Goal: Task Accomplishment & Management: Use online tool/utility

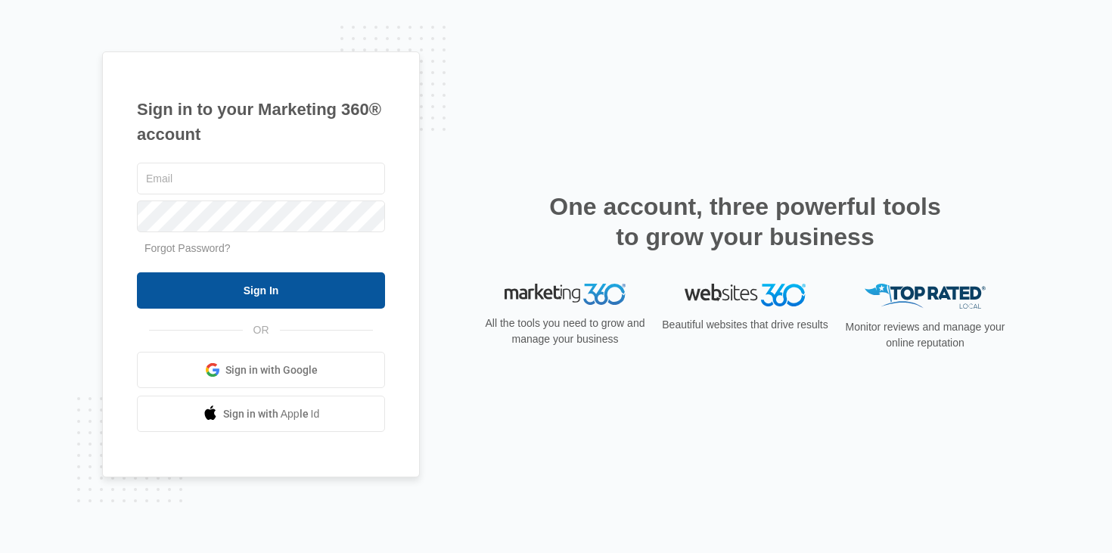
type input "jaden.daher@madwire.com"
click at [320, 278] on input "Sign In" at bounding box center [261, 290] width 248 height 36
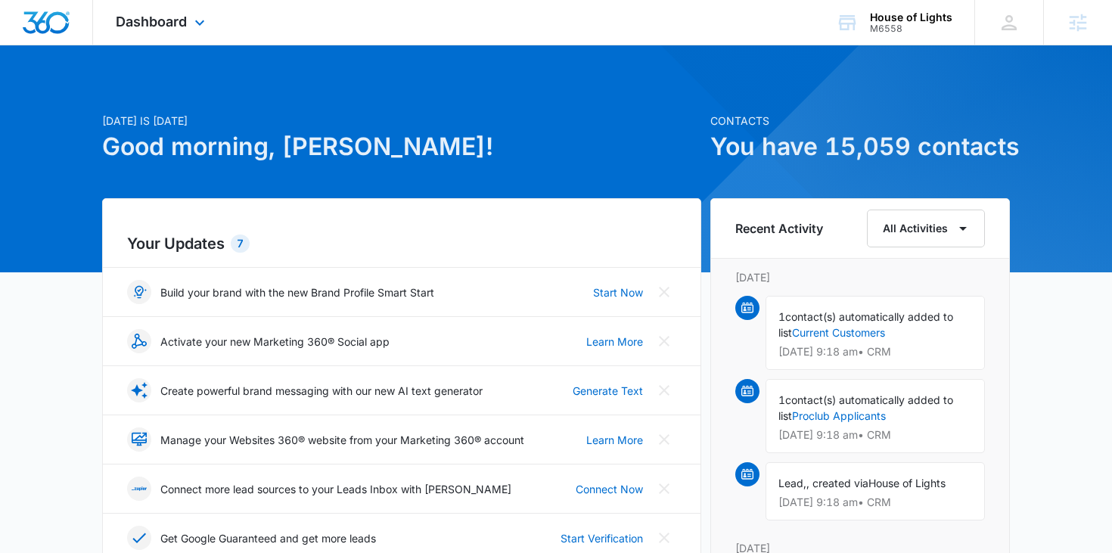
click at [190, 14] on div "Dashboard Apps Reputation Websites Forms CRM Email Social Shop Content Ads Inte…" at bounding box center [162, 22] width 138 height 45
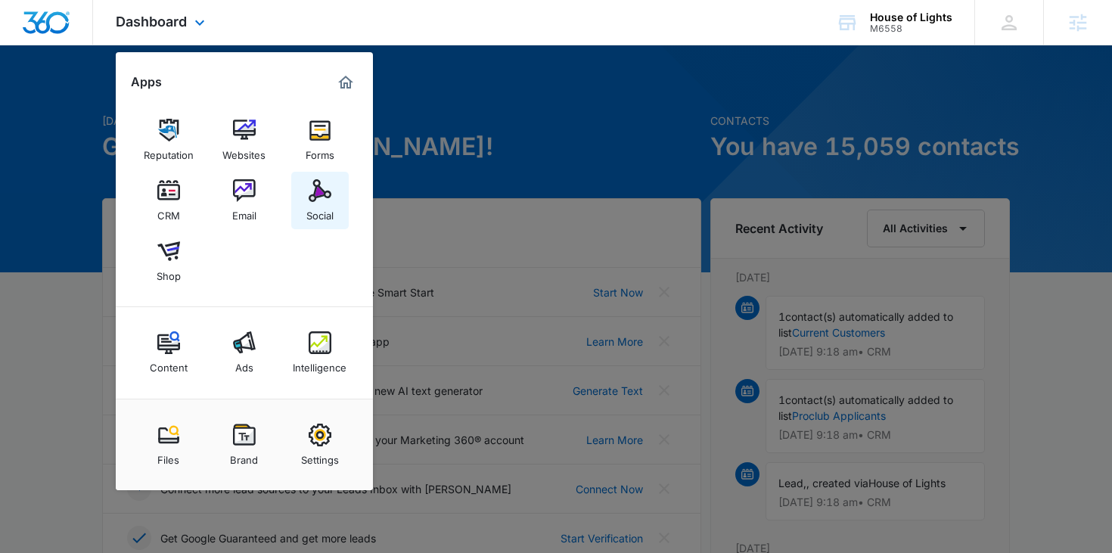
click at [300, 207] on link "Social" at bounding box center [320, 201] width 58 height 58
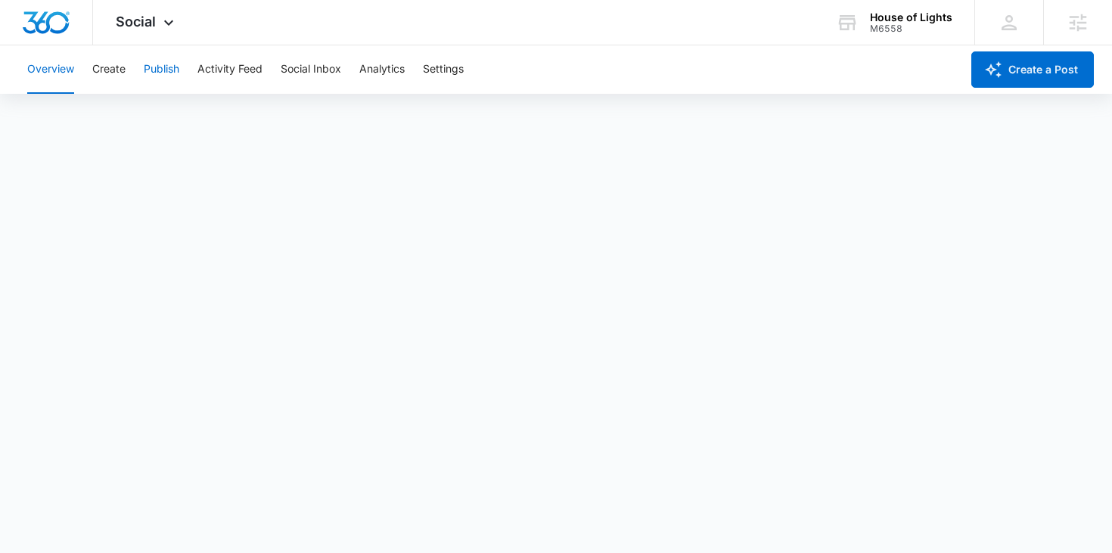
click at [166, 70] on button "Publish" at bounding box center [162, 69] width 36 height 48
click at [122, 117] on button "Schedules" at bounding box center [115, 116] width 51 height 42
click at [50, 119] on button "Calendar" at bounding box center [49, 116] width 45 height 42
